Goal: Task Accomplishment & Management: Complete application form

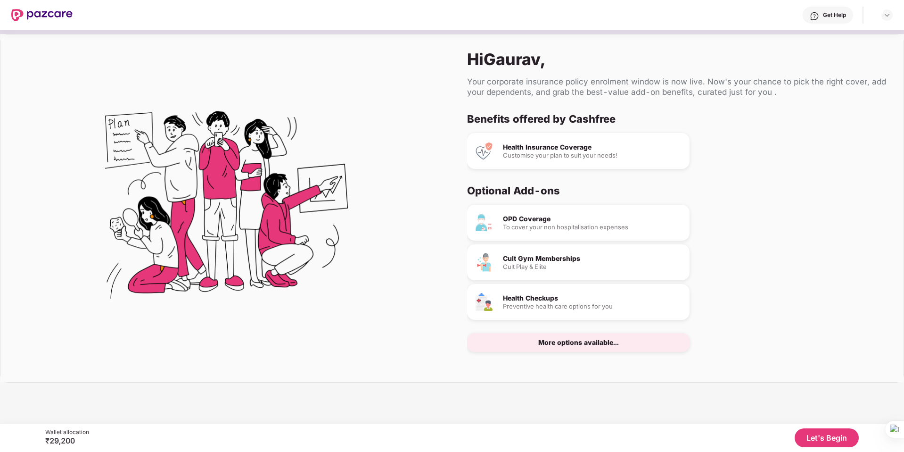
click at [558, 150] on div "Health Insurance Coverage" at bounding box center [592, 147] width 179 height 7
click at [539, 228] on div "To cover your non hospitalisation expenses" at bounding box center [592, 227] width 179 height 6
click at [574, 348] on div "More options available..." at bounding box center [578, 342] width 222 height 19
click at [574, 346] on div "More options available..." at bounding box center [578, 342] width 222 height 19
click at [711, 175] on div "Benefits offered by Cashfree Health Insurance Coverage Customise your plan to s…" at bounding box center [677, 239] width 421 height 255
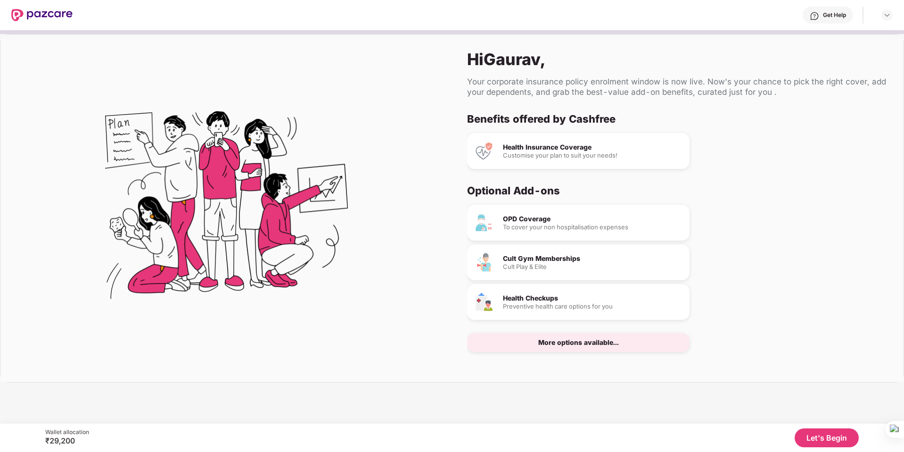
click at [523, 222] on div "OPD Coverage" at bounding box center [592, 218] width 179 height 7
click at [551, 339] on div "More options available..." at bounding box center [578, 342] width 81 height 7
click at [550, 342] on div "More options available..." at bounding box center [578, 342] width 81 height 7
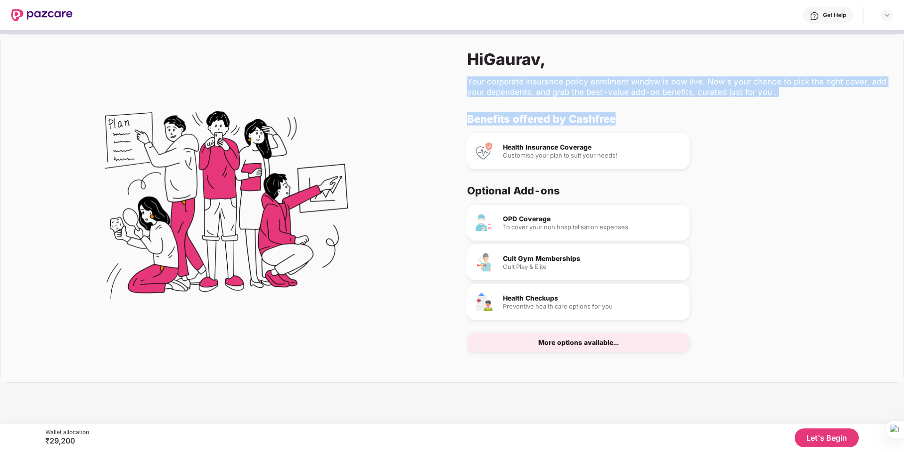
drag, startPoint x: 468, startPoint y: 79, endPoint x: 701, endPoint y: 113, distance: 235.8
click at [701, 113] on div "Hi [PERSON_NAME] , Your corporate insurance policy enrolment window is now live…" at bounding box center [678, 207] width 452 height 347
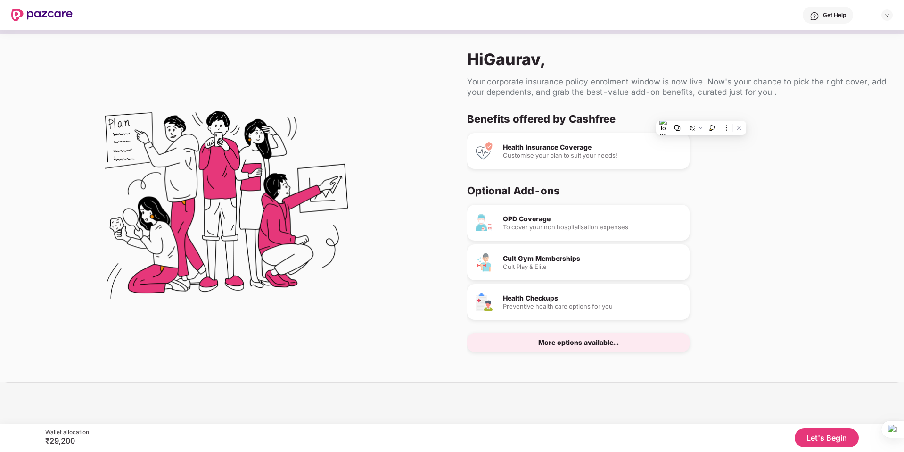
click at [389, 245] on div at bounding box center [226, 207] width 452 height 347
click at [889, 12] on img at bounding box center [887, 15] width 8 height 8
click at [781, 170] on div "Benefits offered by Cashfree Health Insurance Coverage Customise your plan to s…" at bounding box center [677, 239] width 421 height 255
click at [821, 435] on button "Let's Begin" at bounding box center [827, 437] width 64 height 19
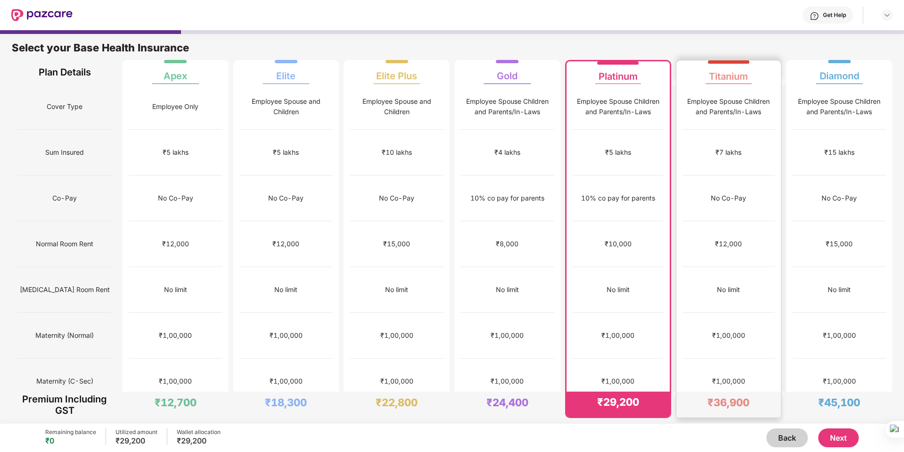
click at [743, 267] on div "No limit" at bounding box center [728, 290] width 93 height 46
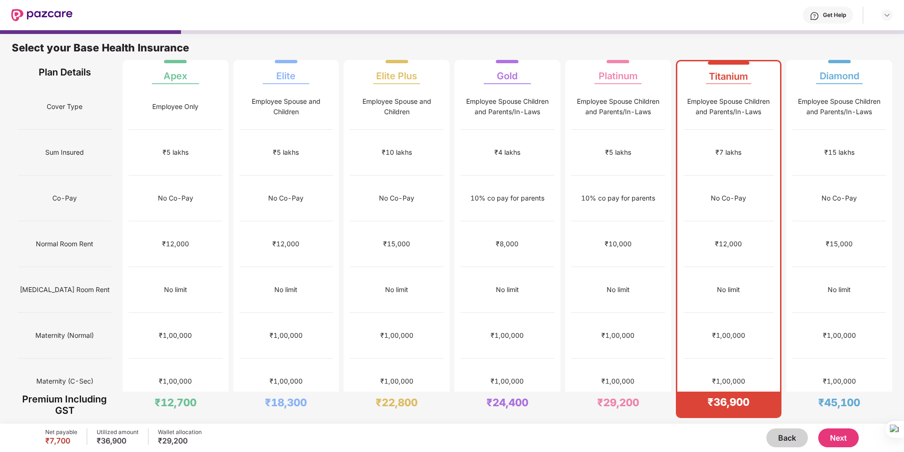
click at [832, 438] on button "Next" at bounding box center [838, 437] width 41 height 19
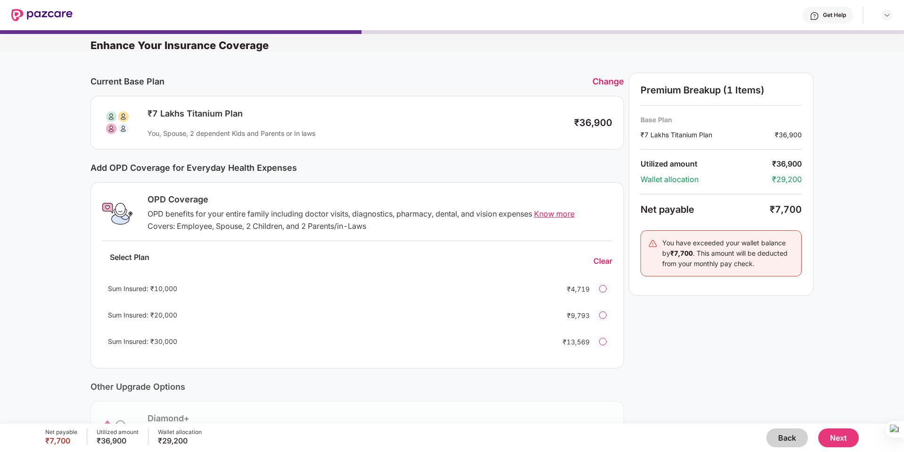
click at [603, 339] on div at bounding box center [603, 341] width 8 height 8
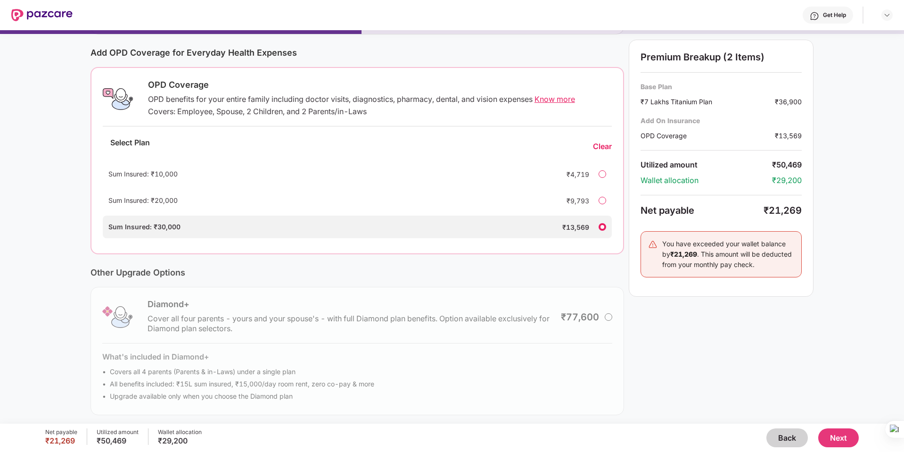
scroll to position [118, 0]
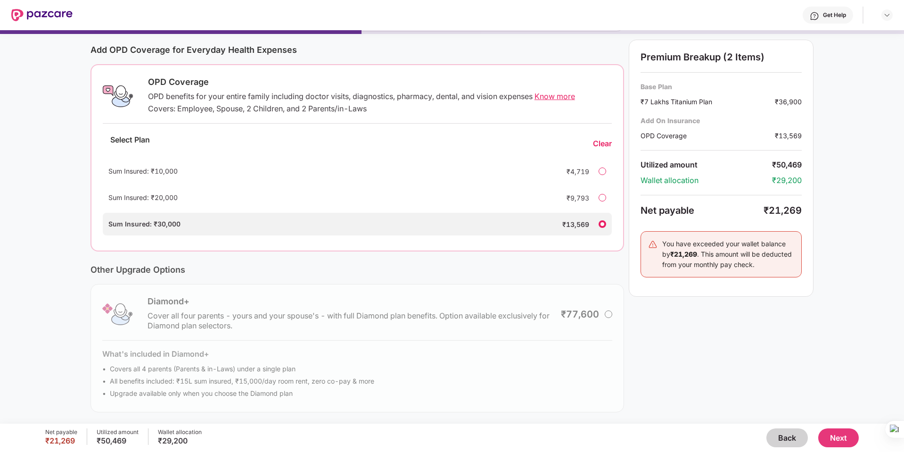
click at [837, 440] on button "Next" at bounding box center [838, 437] width 41 height 19
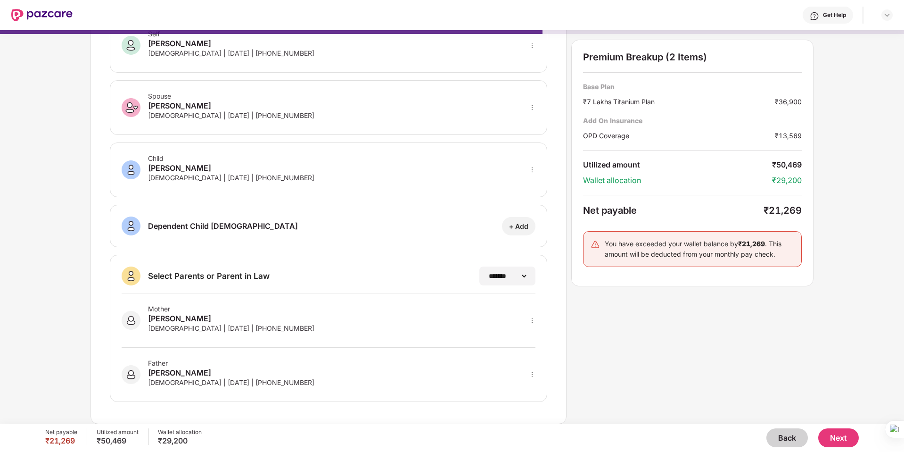
scroll to position [63, 0]
click at [844, 433] on button "Next" at bounding box center [838, 437] width 41 height 19
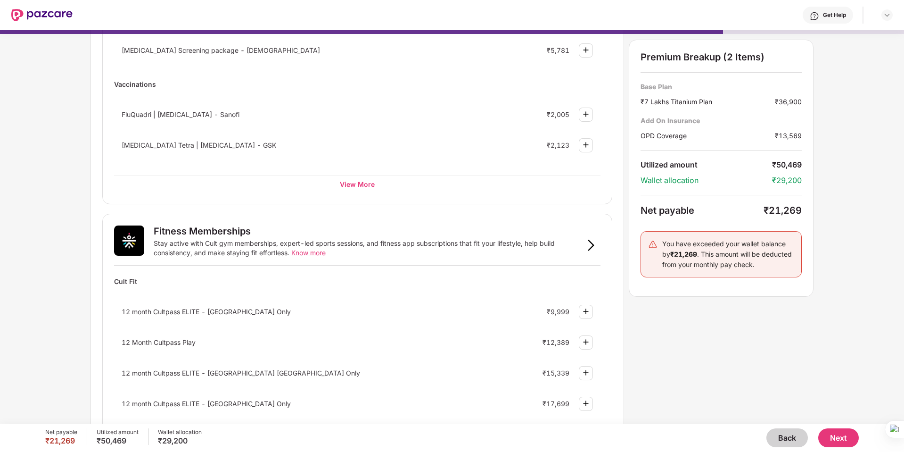
scroll to position [167, 0]
click at [363, 189] on div "View More" at bounding box center [357, 181] width 486 height 17
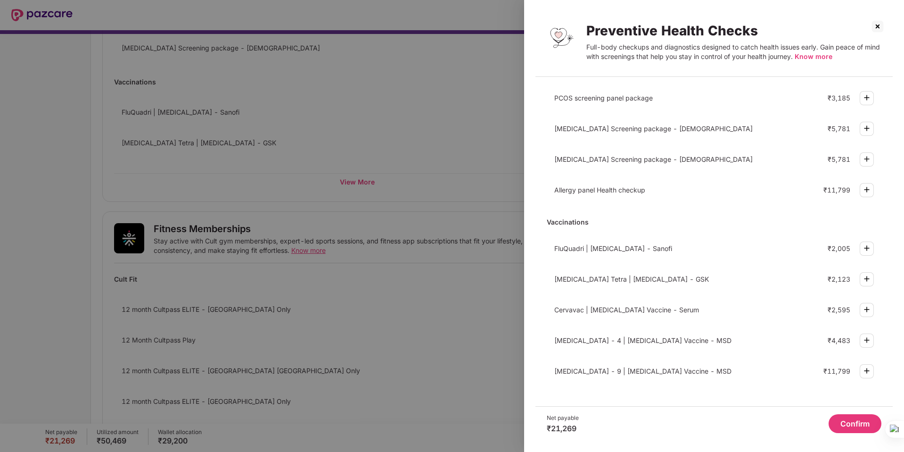
scroll to position [0, 0]
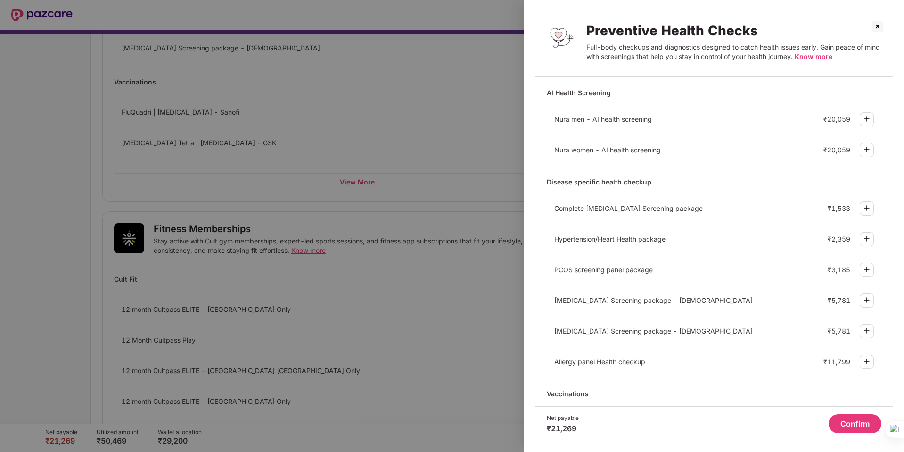
click at [880, 23] on img at bounding box center [877, 26] width 15 height 15
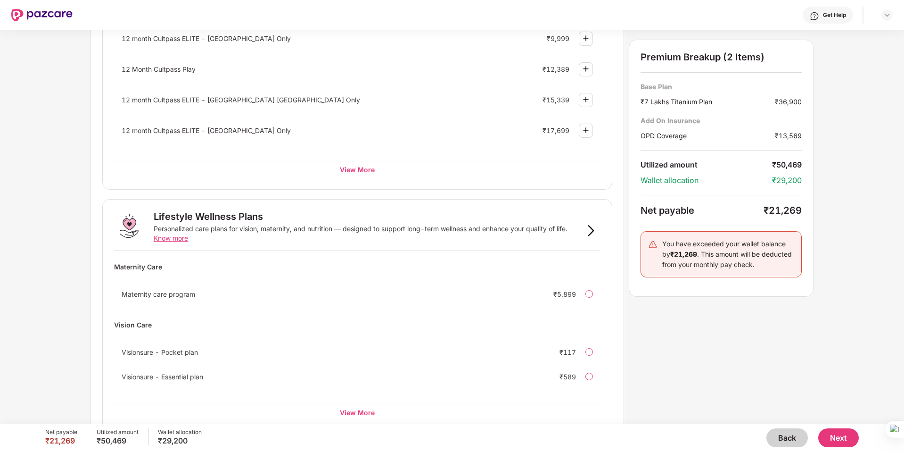
scroll to position [458, 0]
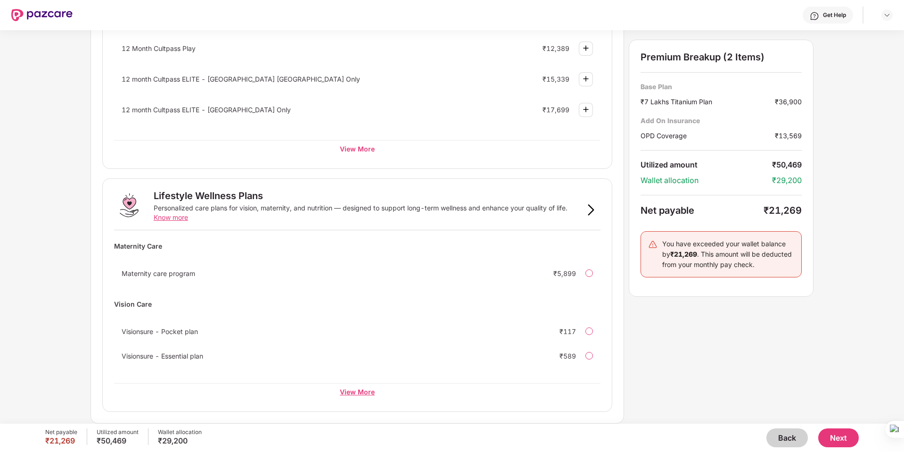
click at [356, 388] on div "View More" at bounding box center [357, 391] width 486 height 17
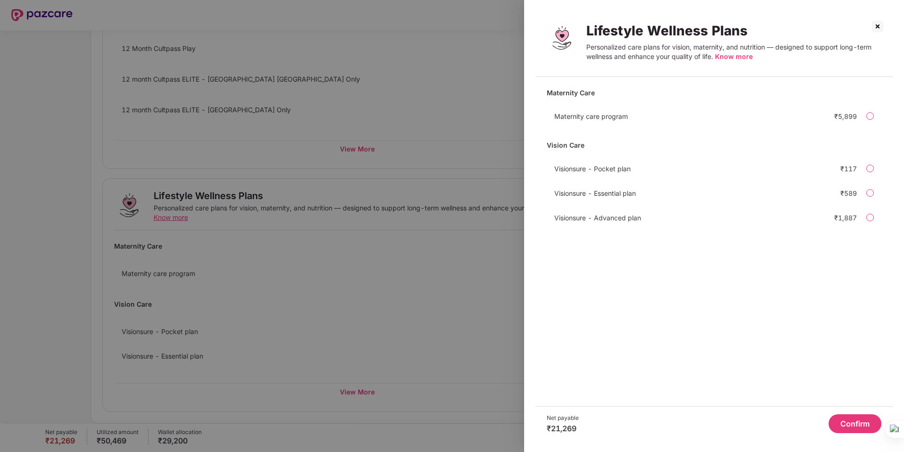
click at [887, 23] on div "Lifestyle Wellness Plans Personalized care plans for vision, maternity, and nut…" at bounding box center [713, 44] width 357 height 66
click at [884, 22] on img at bounding box center [877, 26] width 15 height 15
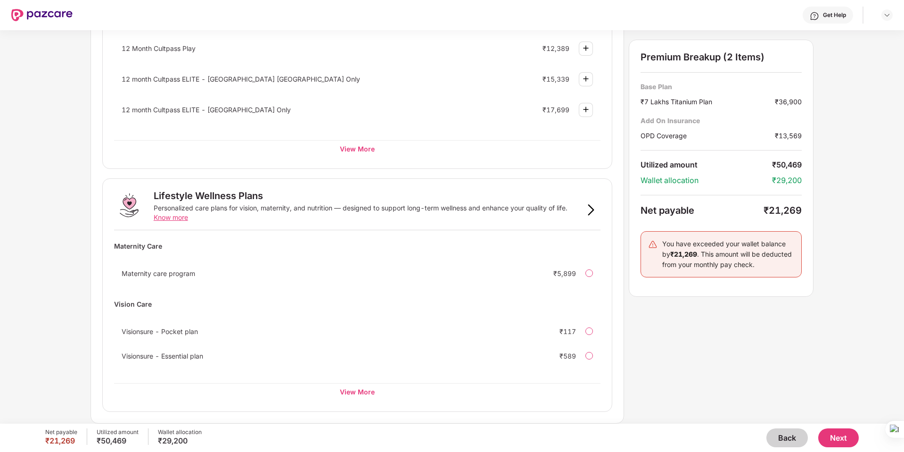
click at [841, 437] on button "Next" at bounding box center [838, 437] width 41 height 19
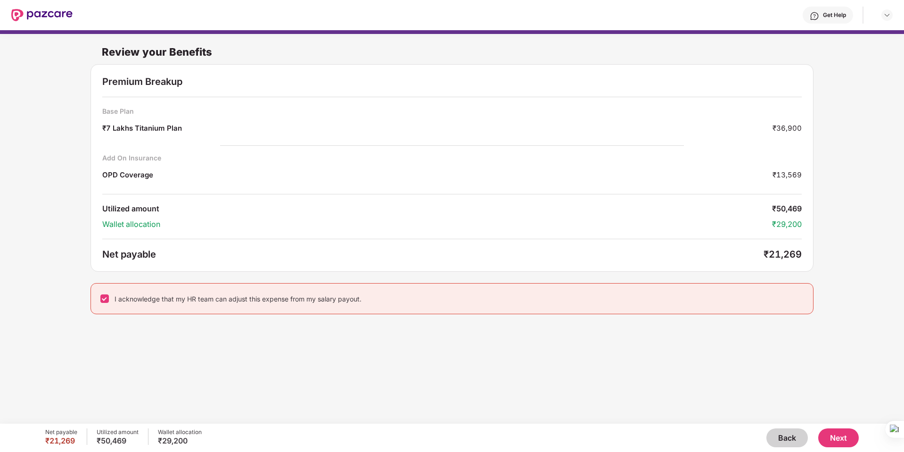
click at [828, 441] on button "Next" at bounding box center [838, 437] width 41 height 19
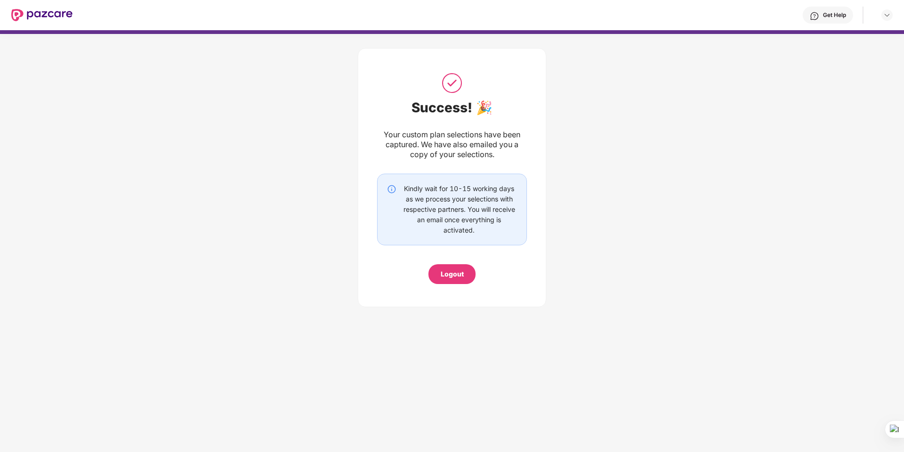
click at [459, 278] on div "Logout" at bounding box center [452, 274] width 23 height 10
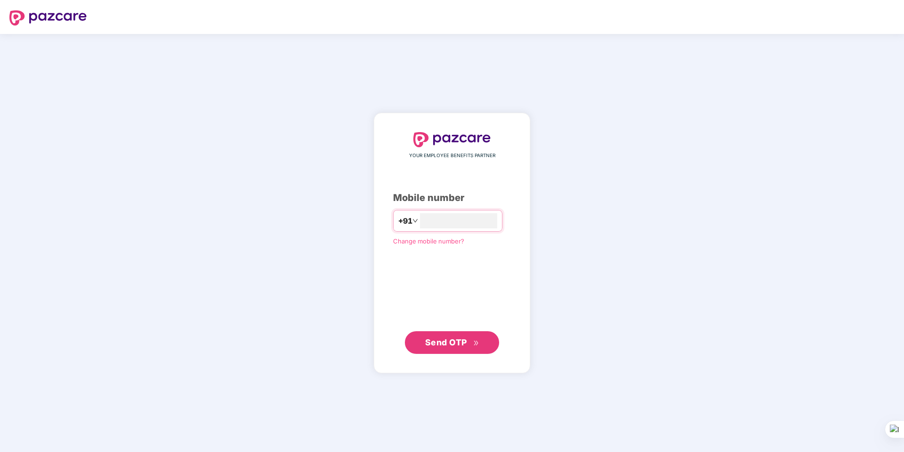
click at [462, 286] on div "YOUR EMPLOYEE BENEFITS PARTNER Mobile number +91 Change mobile number? Send OTP" at bounding box center [452, 243] width 118 height 222
